Goal: Information Seeking & Learning: Check status

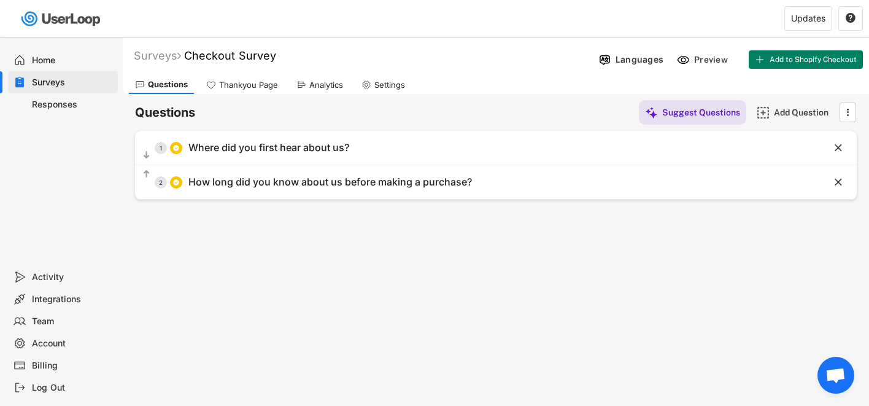
click at [66, 86] on div "Surveys" at bounding box center [72, 83] width 81 height 12
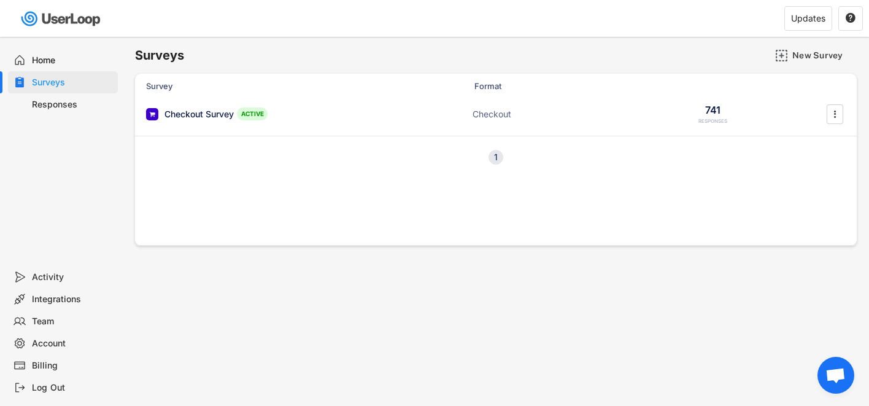
click at [81, 104] on div "Responses" at bounding box center [72, 105] width 81 height 12
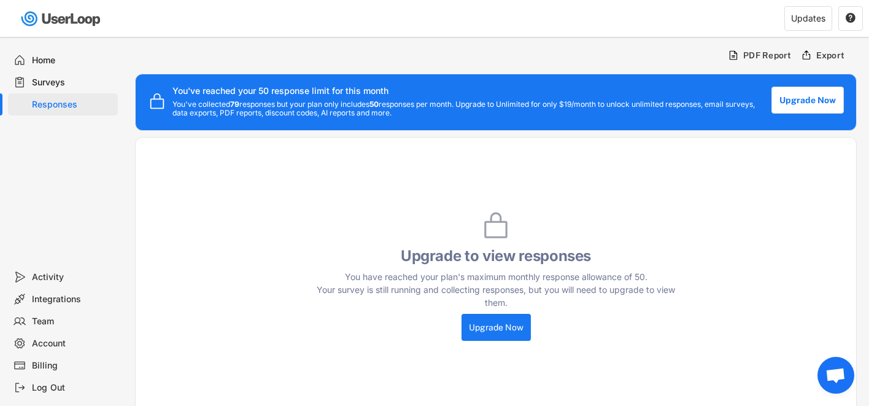
click at [54, 64] on div "Home" at bounding box center [72, 61] width 81 height 12
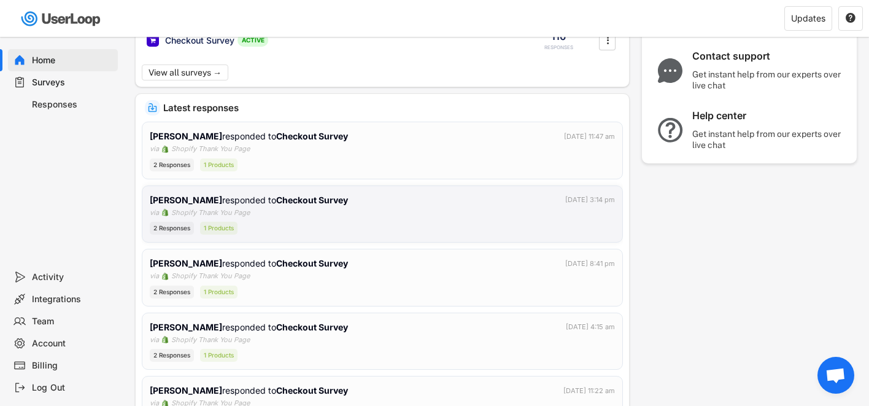
scroll to position [312, 0]
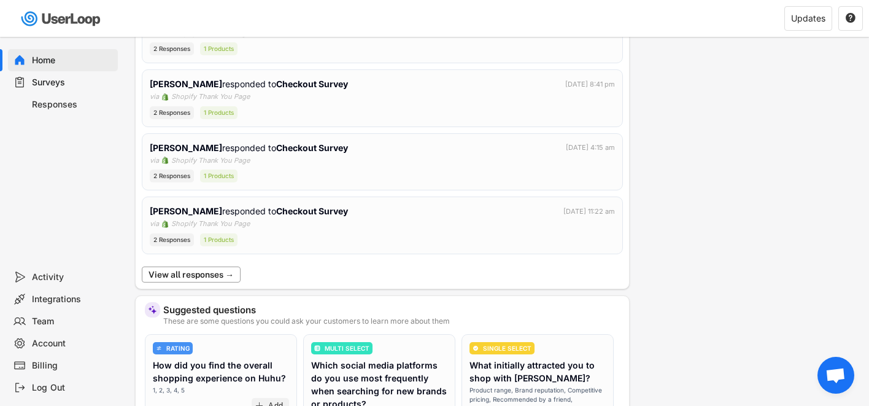
click at [206, 271] on button "View all responses →" at bounding box center [191, 274] width 99 height 16
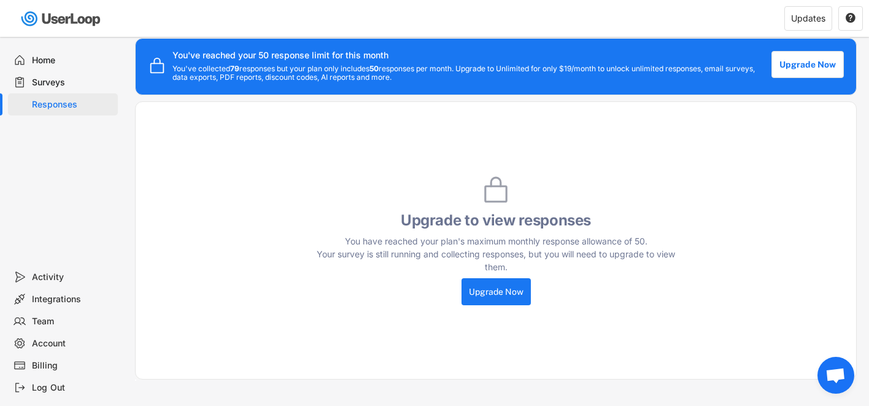
scroll to position [260, 0]
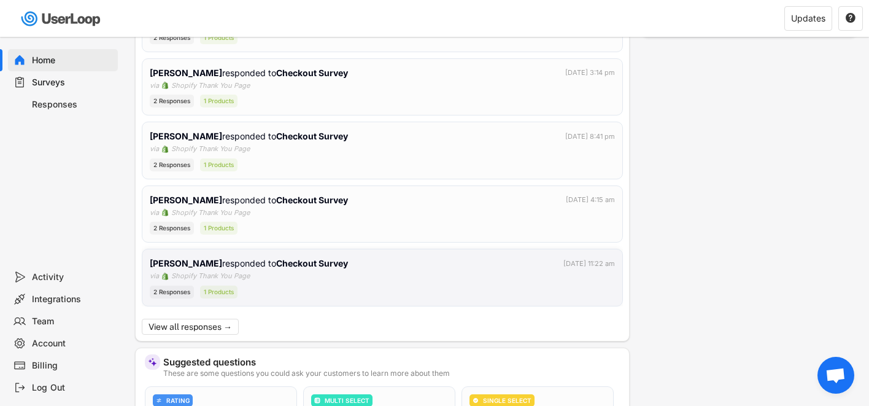
click at [280, 280] on div "[PERSON_NAME] responded to Checkout Survey [DATE] 11:22 am via Shopify Thank Yo…" at bounding box center [382, 277] width 465 height 42
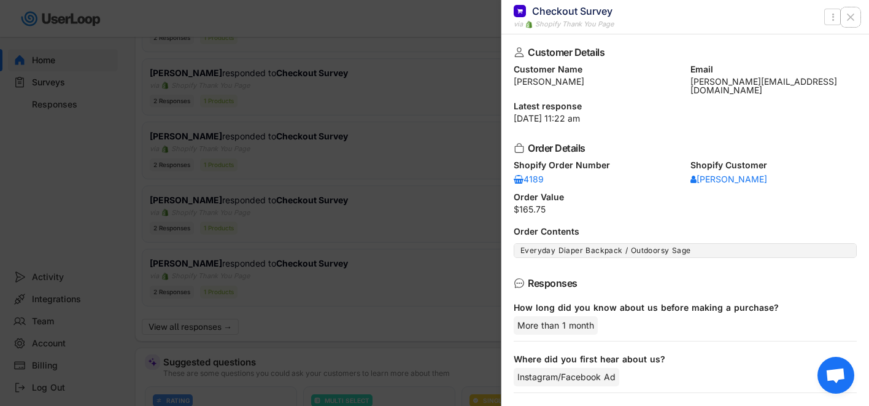
click at [855, 17] on icon at bounding box center [850, 17] width 12 height 12
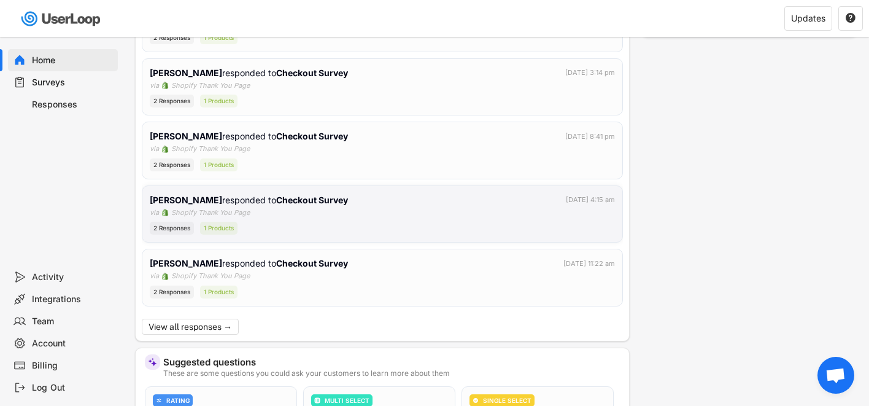
click at [368, 218] on div "[PERSON_NAME] responded to Checkout Survey [DATE] 4:15 am via Shopify Thank You…" at bounding box center [382, 214] width 465 height 42
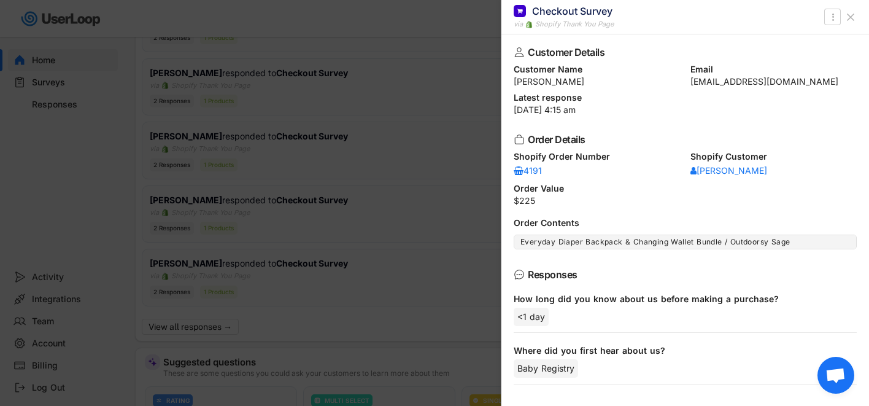
click at [854, 19] on icon at bounding box center [850, 17] width 12 height 12
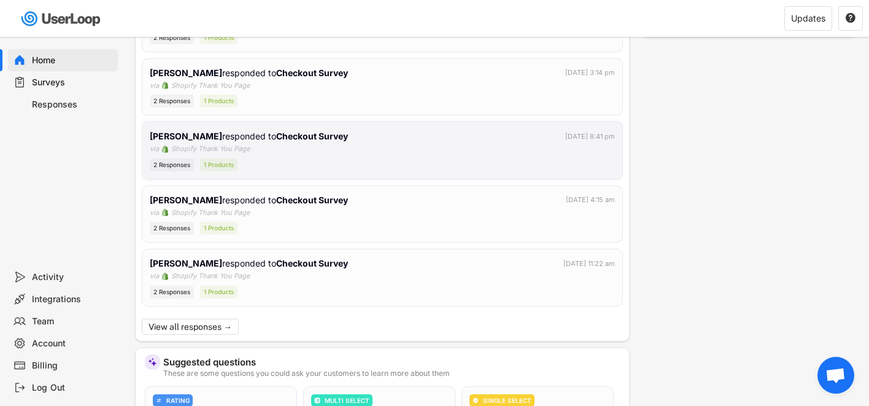
scroll to position [173, 0]
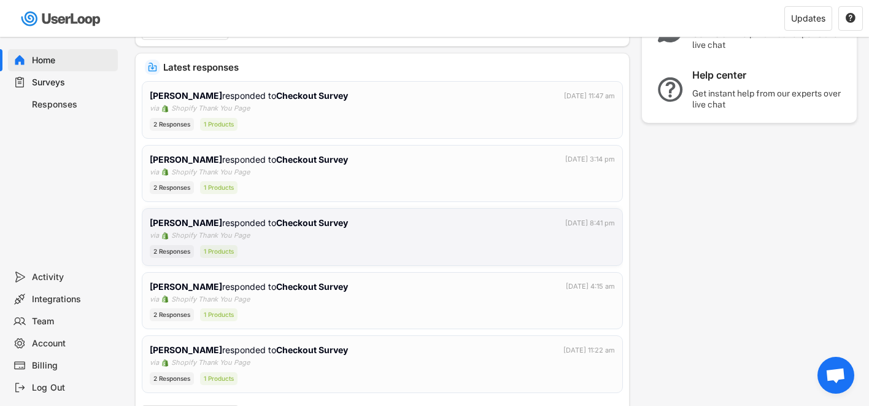
click at [353, 232] on div "[PERSON_NAME] responded to Checkout Survey [DATE] 8:41 pm via Shopify Thank You…" at bounding box center [382, 237] width 465 height 42
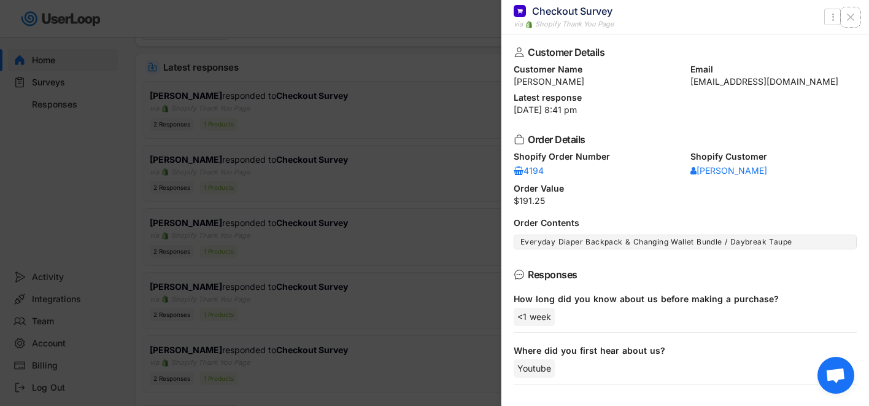
click at [849, 19] on icon at bounding box center [850, 17] width 12 height 12
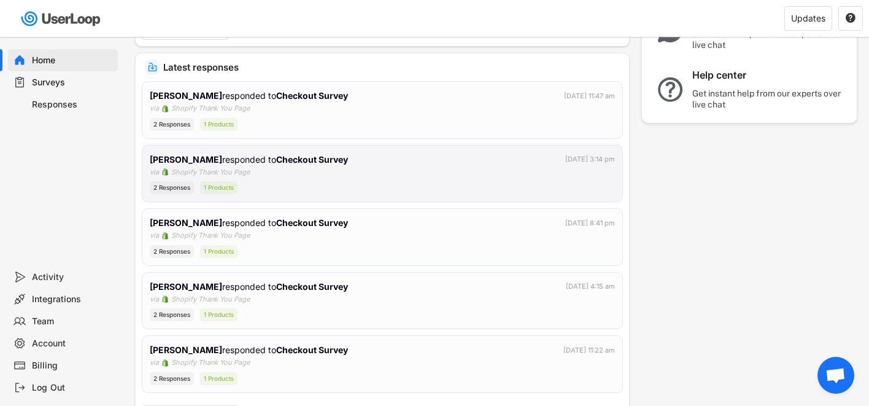
click at [271, 175] on div "[PERSON_NAME] responded to Checkout Survey [DATE] 3:14 pm via Shopify Thank You…" at bounding box center [382, 174] width 465 height 42
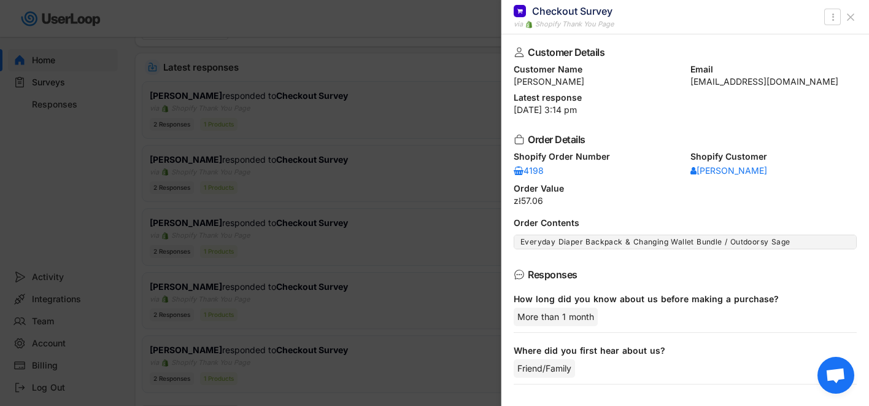
click at [853, 19] on use at bounding box center [850, 17] width 6 height 6
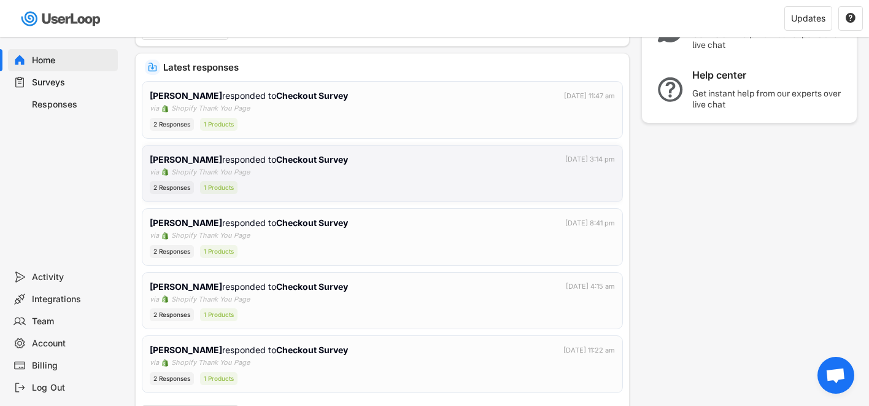
scroll to position [106, 0]
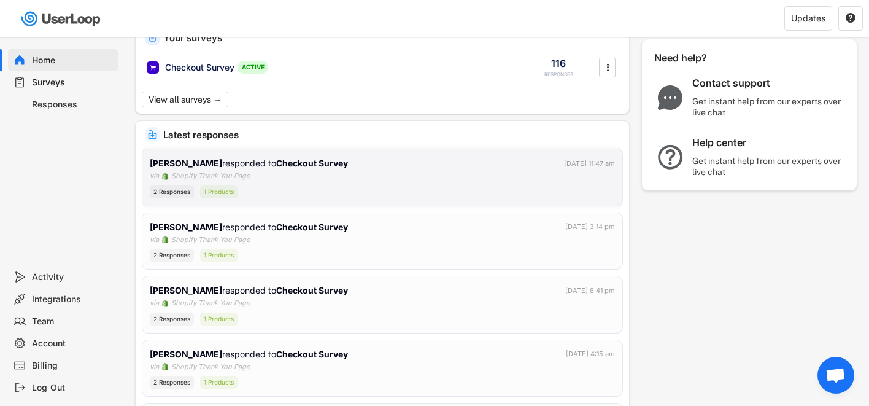
click at [349, 191] on div "2 Responses 1 Products" at bounding box center [382, 191] width 465 height 13
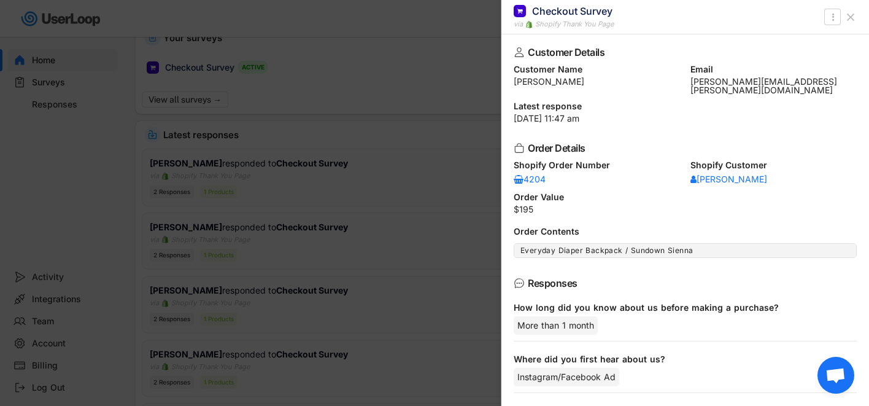
click at [856, 17] on icon at bounding box center [850, 17] width 12 height 12
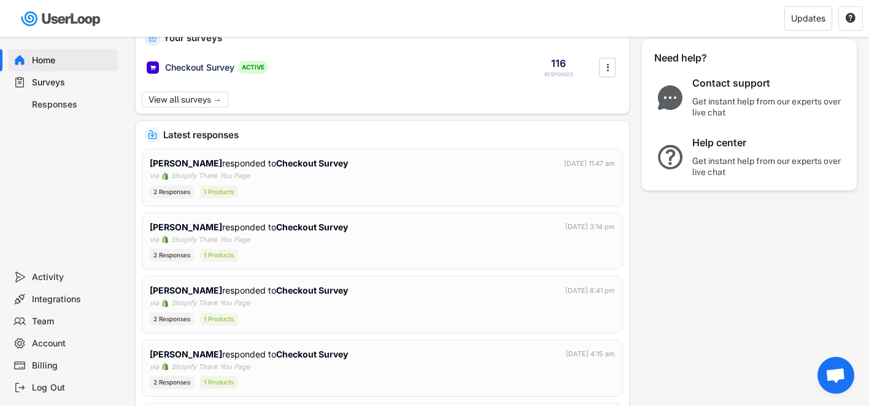
click at [81, 66] on div "Home" at bounding box center [63, 60] width 110 height 22
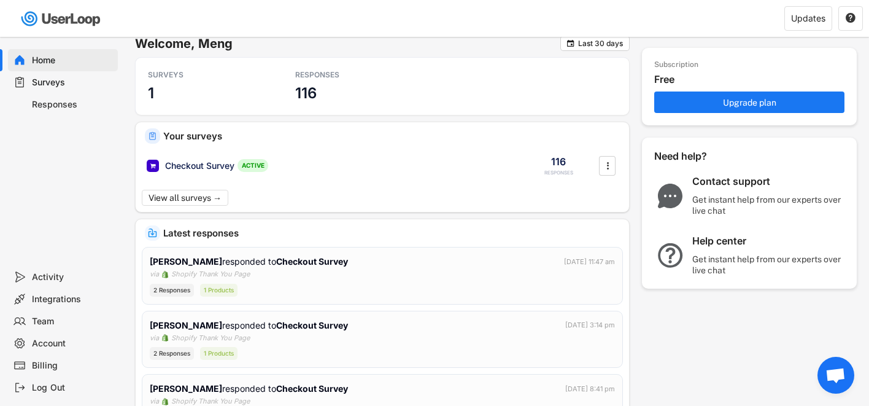
scroll to position [0, 0]
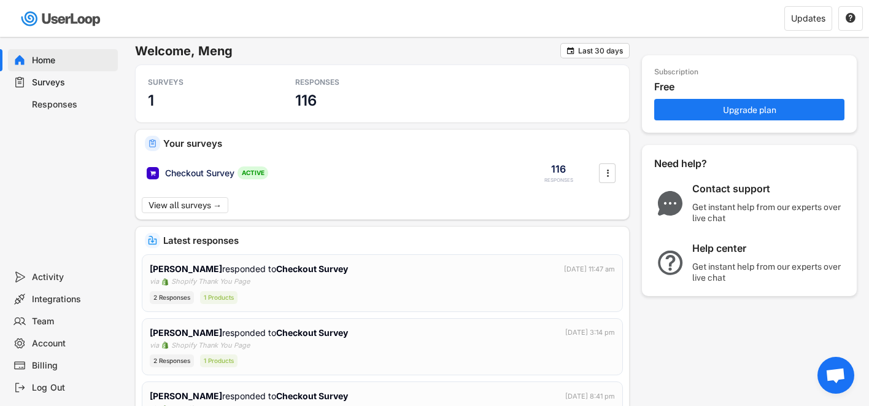
click at [75, 53] on div "Home" at bounding box center [63, 60] width 110 height 22
